Goal: Find specific page/section: Find specific page/section

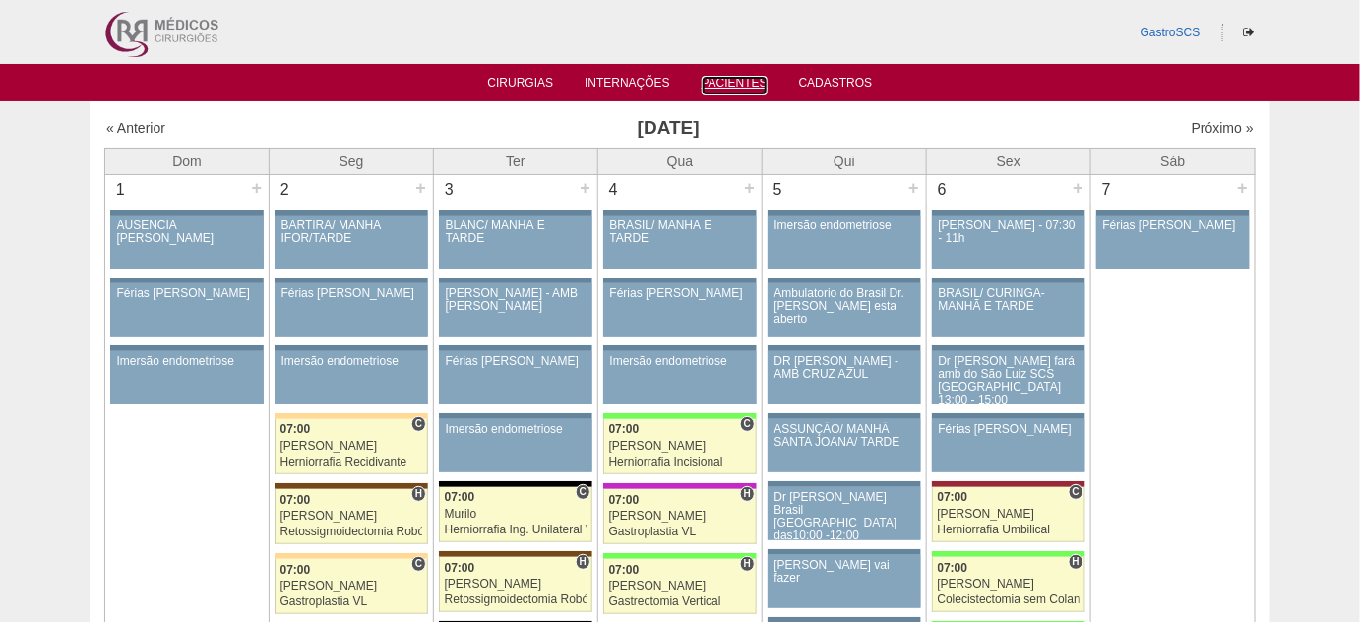
drag, startPoint x: 745, startPoint y: 83, endPoint x: 695, endPoint y: 106, distance: 55.5
click at [745, 83] on link "Pacientes" at bounding box center [735, 86] width 66 height 20
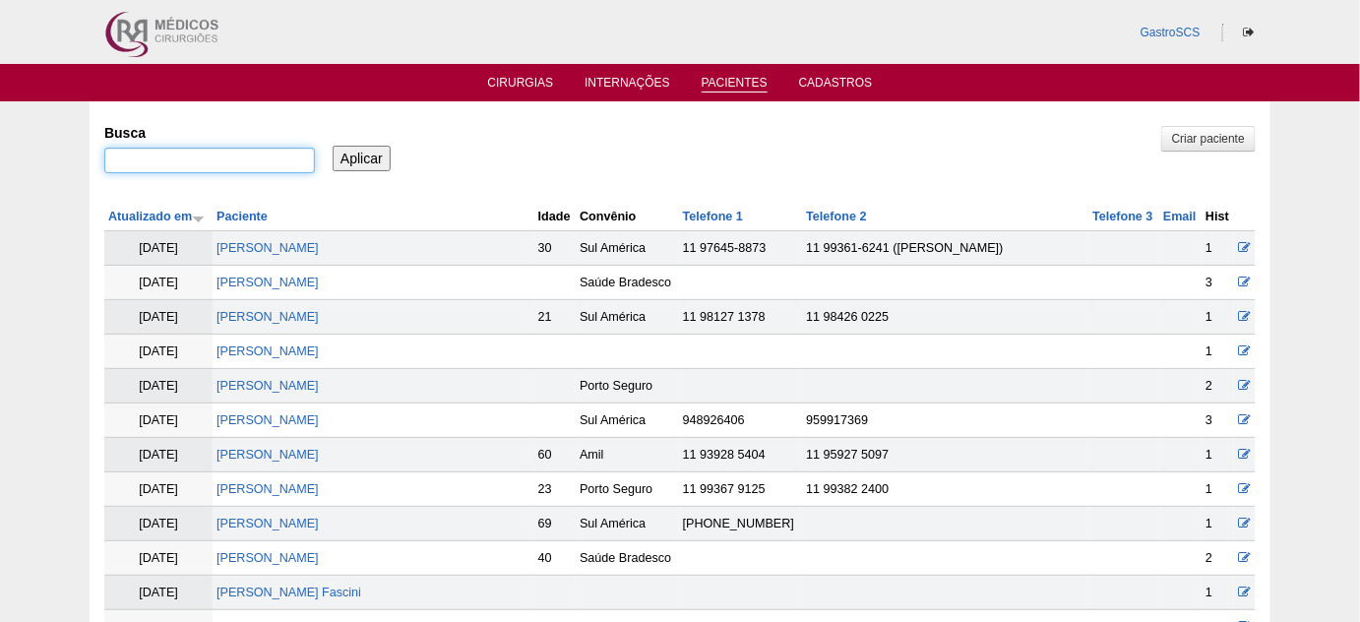
click at [208, 158] on input "Busca" at bounding box center [209, 161] width 211 height 26
paste input "JACQUELLINE"
type input "JACQUELLINE"
click at [360, 164] on input "Aplicar" at bounding box center [362, 159] width 58 height 26
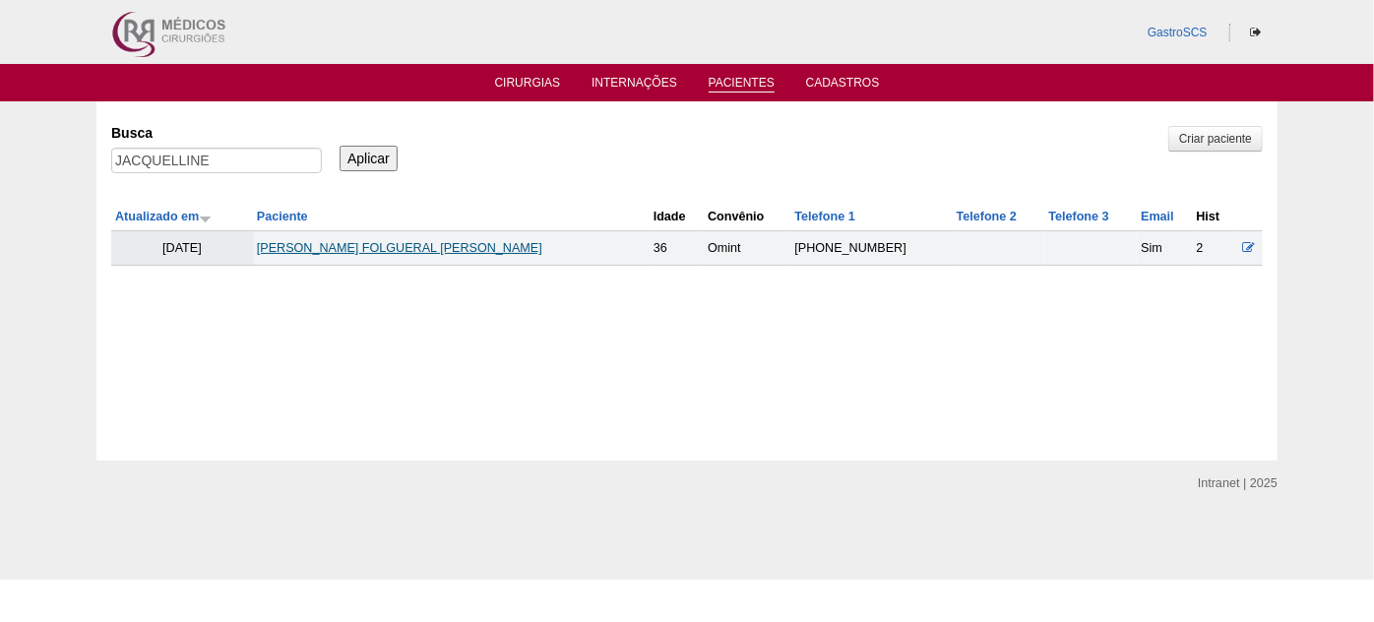
click at [331, 247] on link "JACQUELLINE DE ANDRADE FOLGUERAL ROSSI" at bounding box center [399, 248] width 285 height 14
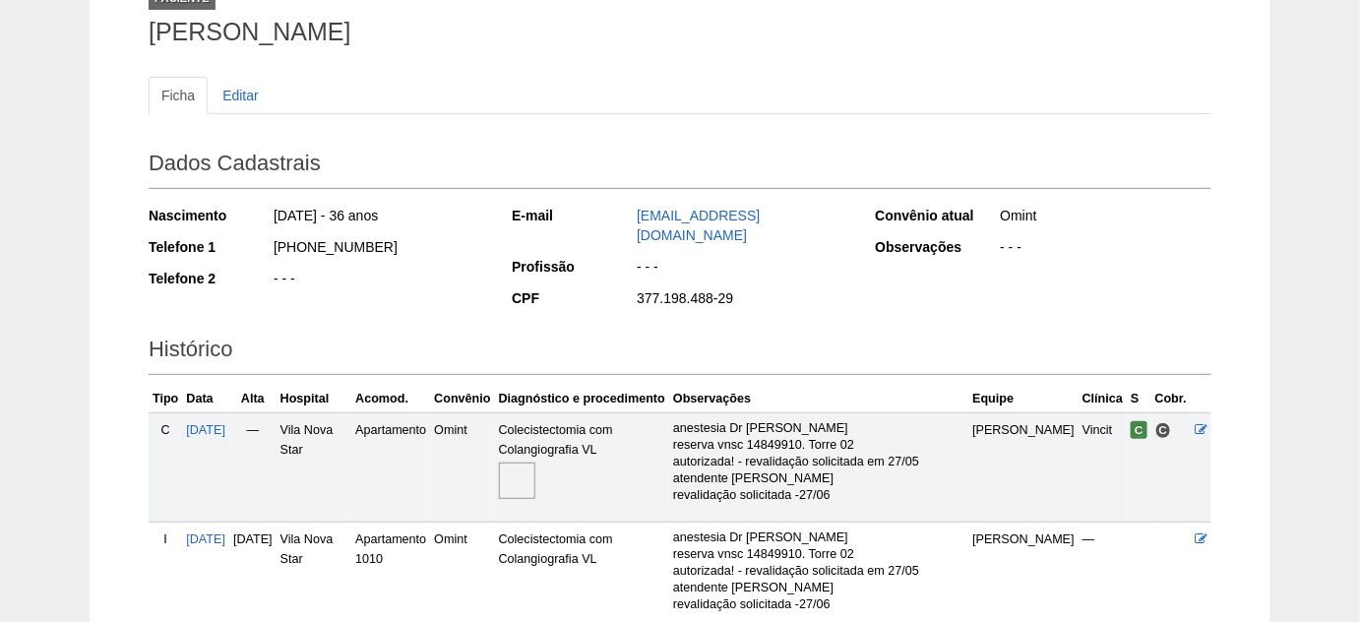
scroll to position [178, 0]
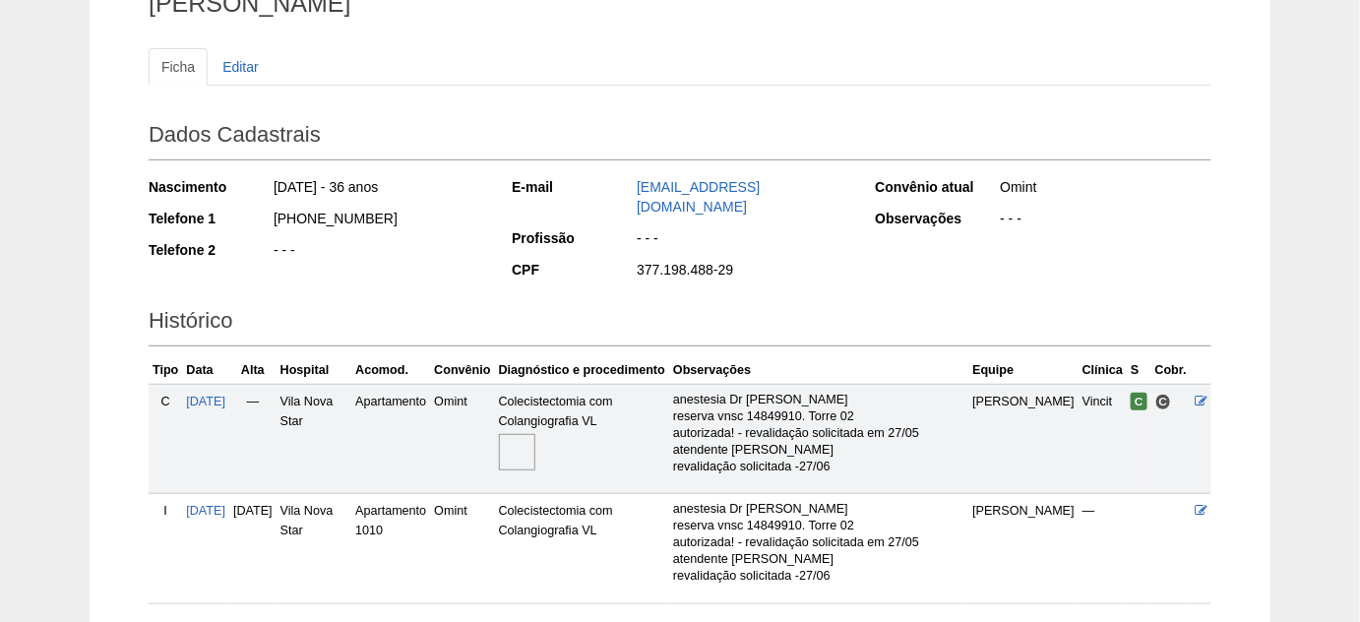
click at [535, 436] on img at bounding box center [517, 452] width 36 height 36
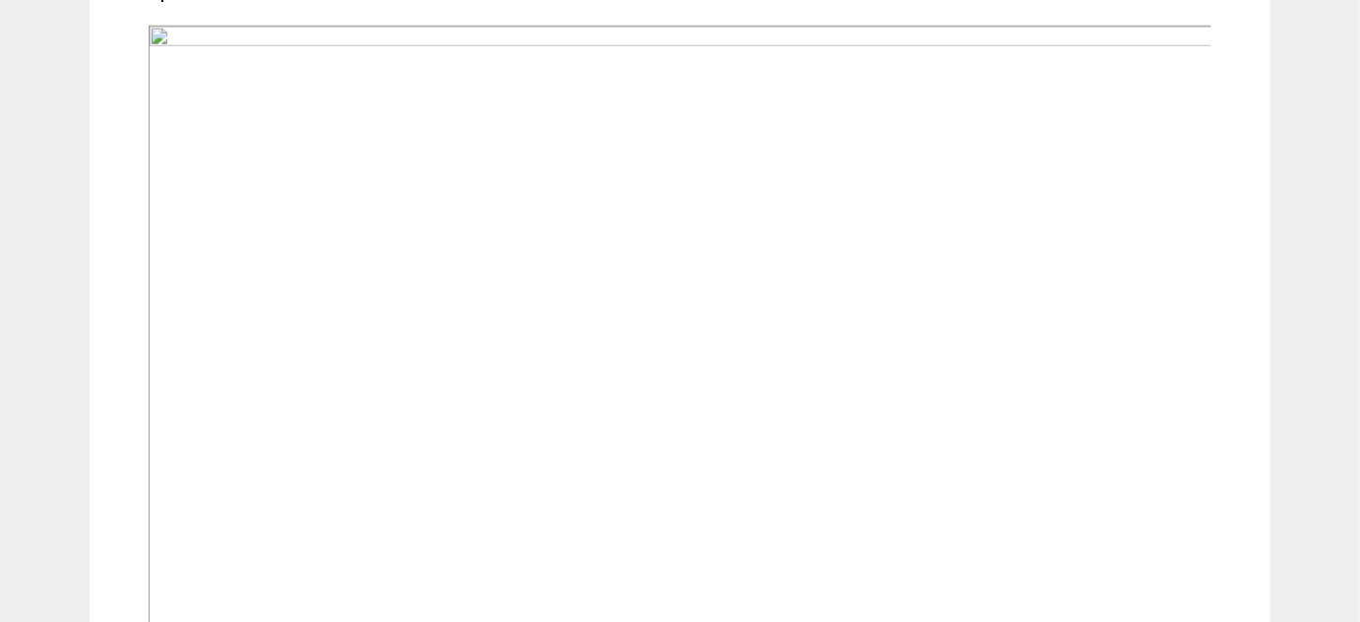
scroll to position [626, 0]
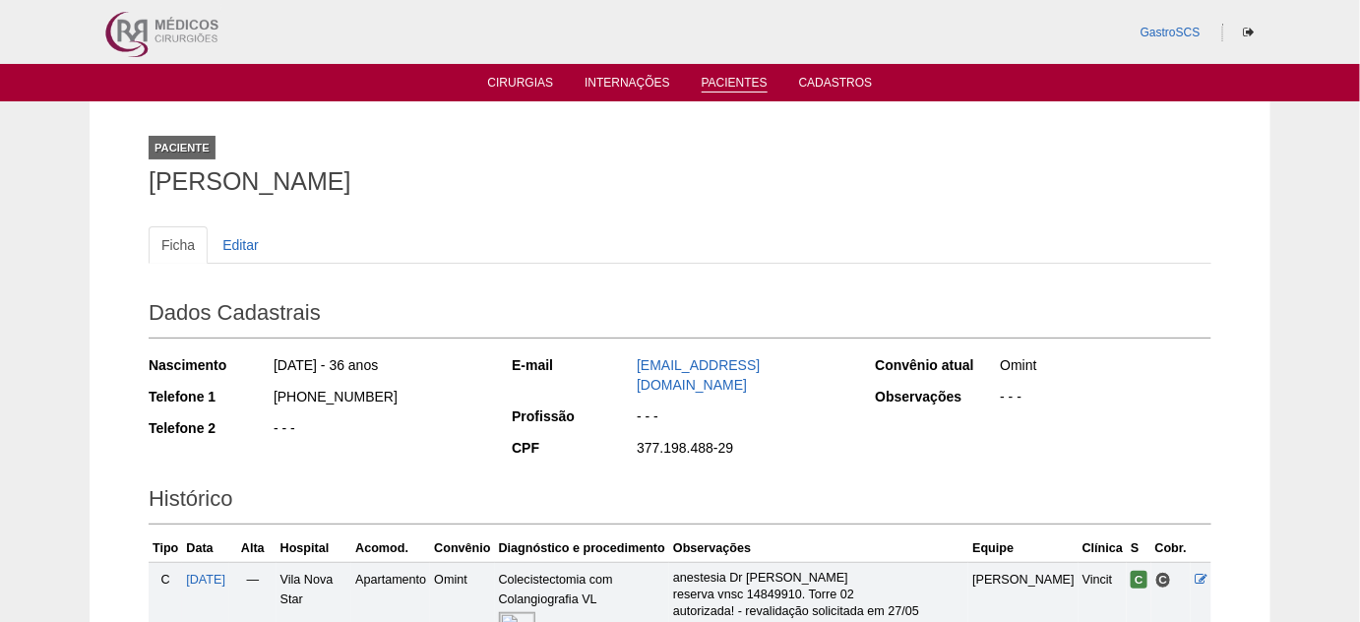
click at [748, 82] on link "Pacientes" at bounding box center [735, 84] width 66 height 17
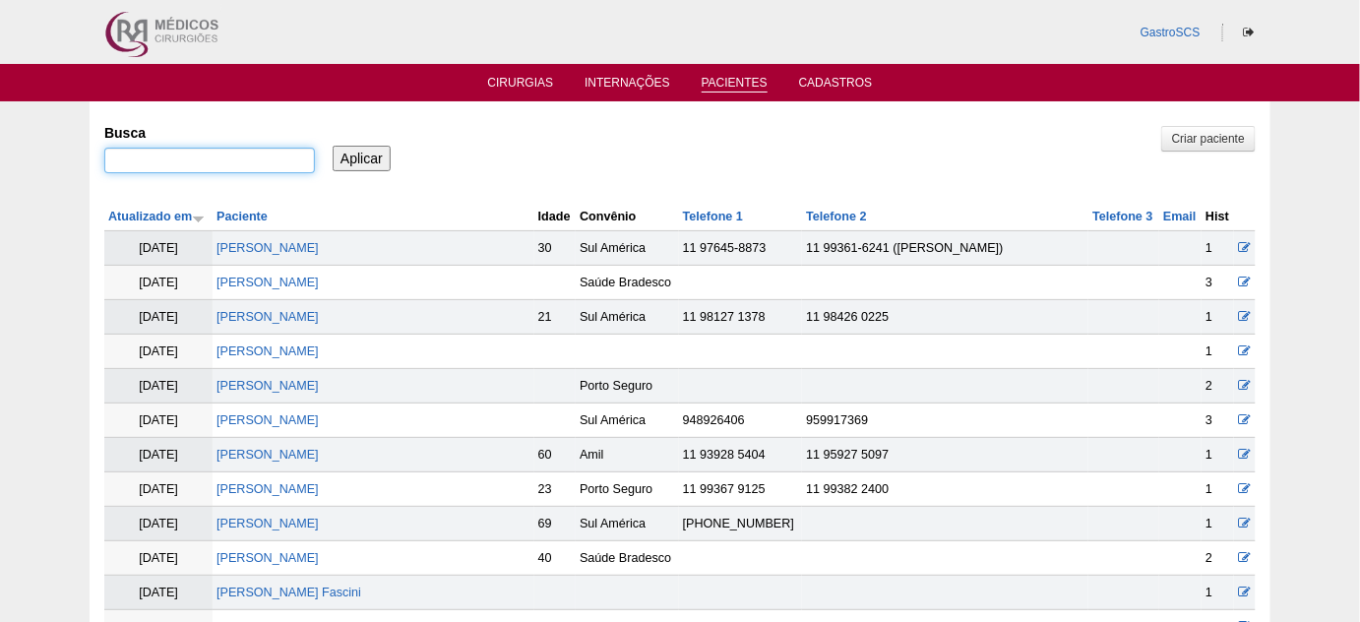
click at [230, 154] on input "Busca" at bounding box center [209, 161] width 211 height 26
type input "kamilla"
click at [333, 146] on input "Aplicar" at bounding box center [362, 159] width 58 height 26
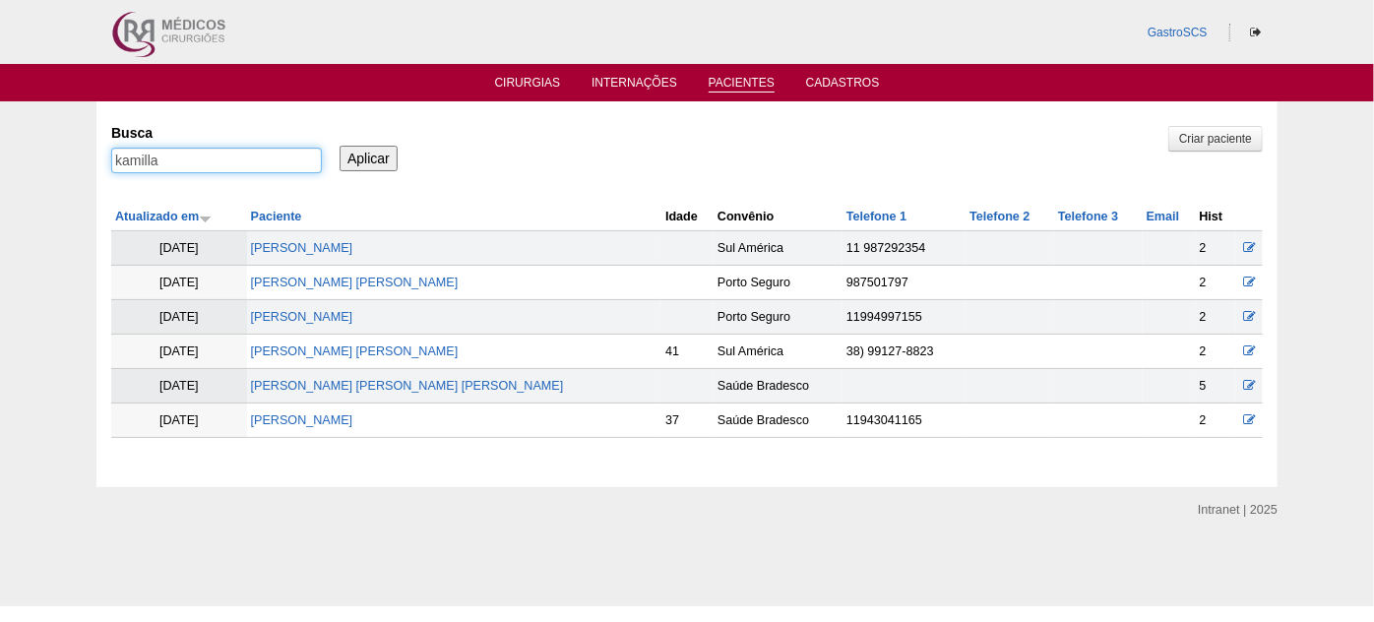
click at [152, 161] on input "kamilla" at bounding box center [216, 161] width 211 height 26
type input "kamila"
click at [340, 146] on input "Aplicar" at bounding box center [369, 159] width 58 height 26
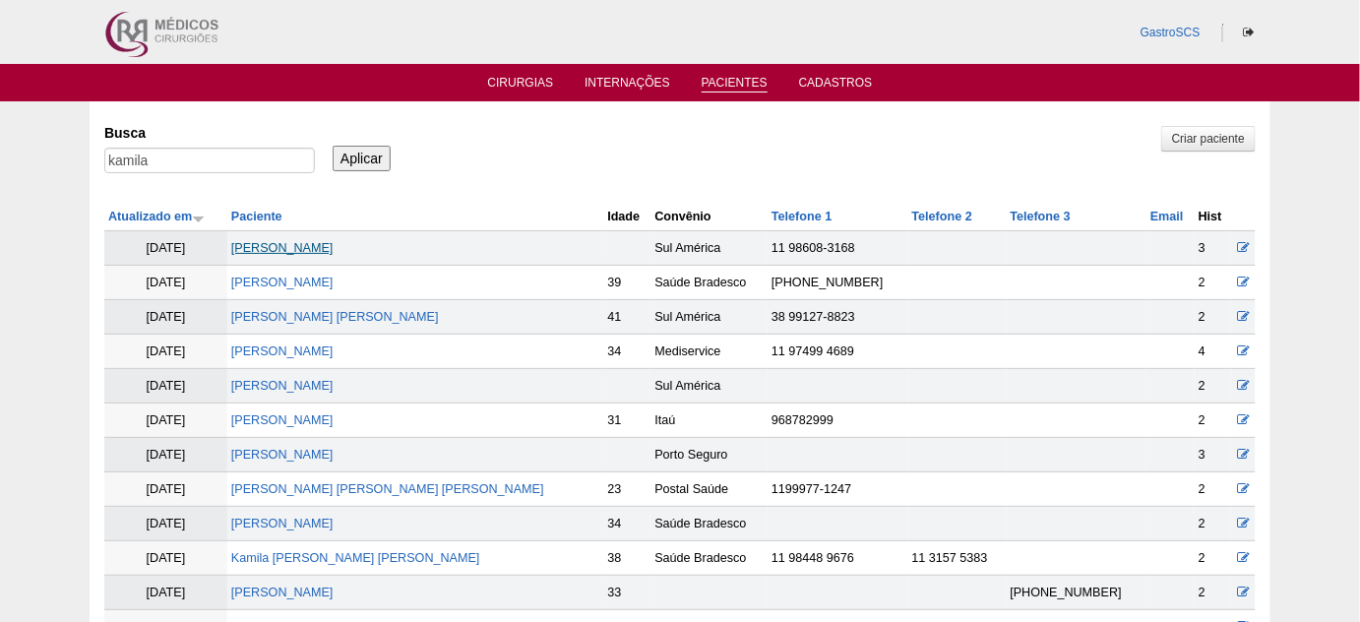
click at [334, 246] on link "[PERSON_NAME]" at bounding box center [282, 248] width 102 height 14
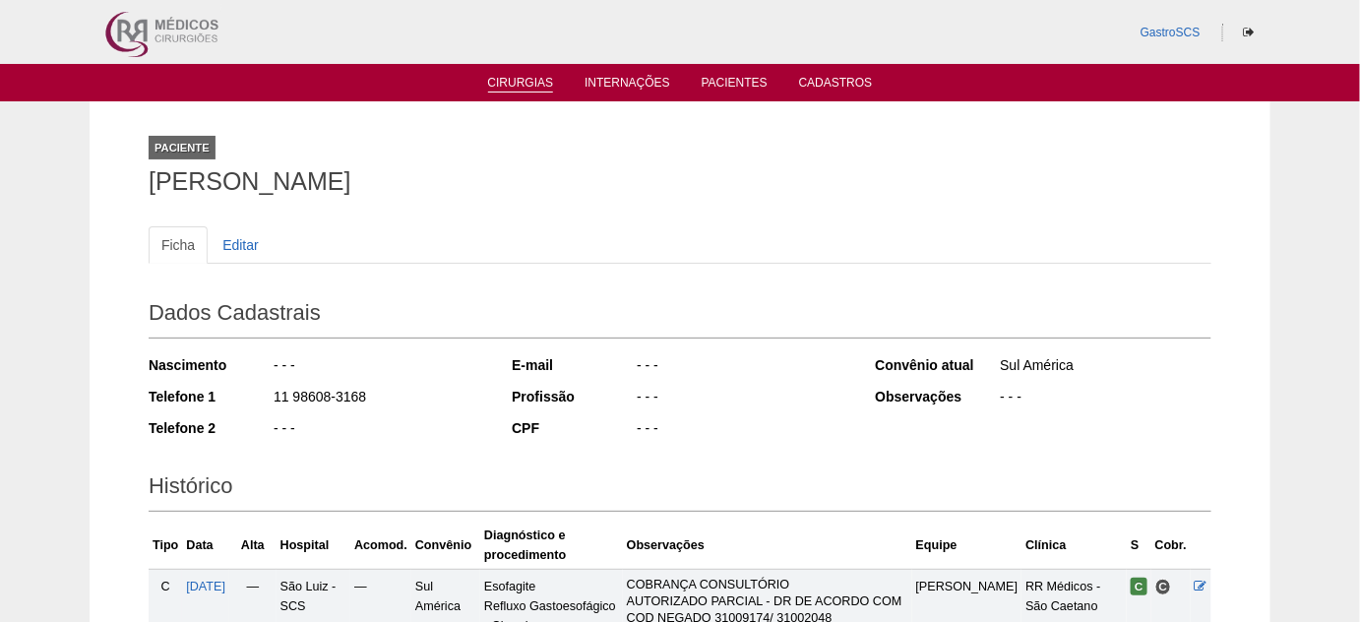
click at [501, 90] on link "Cirurgias" at bounding box center [521, 84] width 66 height 17
click at [510, 83] on link "Cirurgias" at bounding box center [521, 84] width 66 height 17
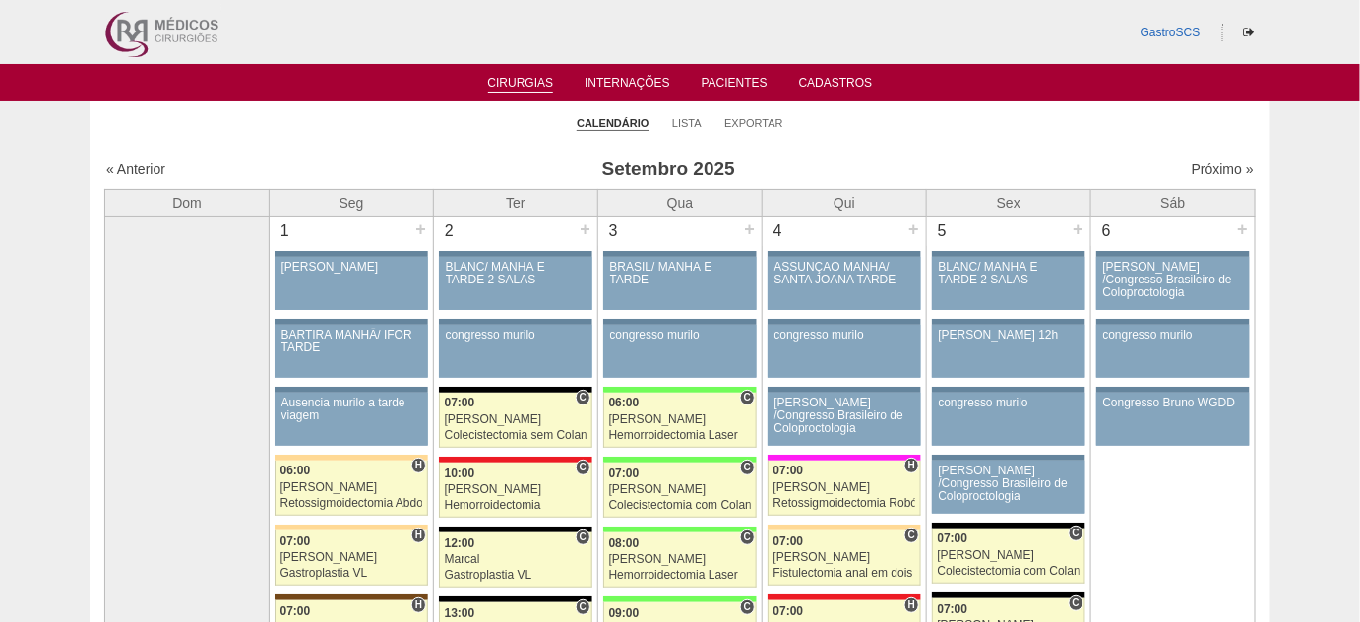
click at [513, 82] on link "Cirurgias" at bounding box center [521, 84] width 66 height 17
